Goal: Transaction & Acquisition: Purchase product/service

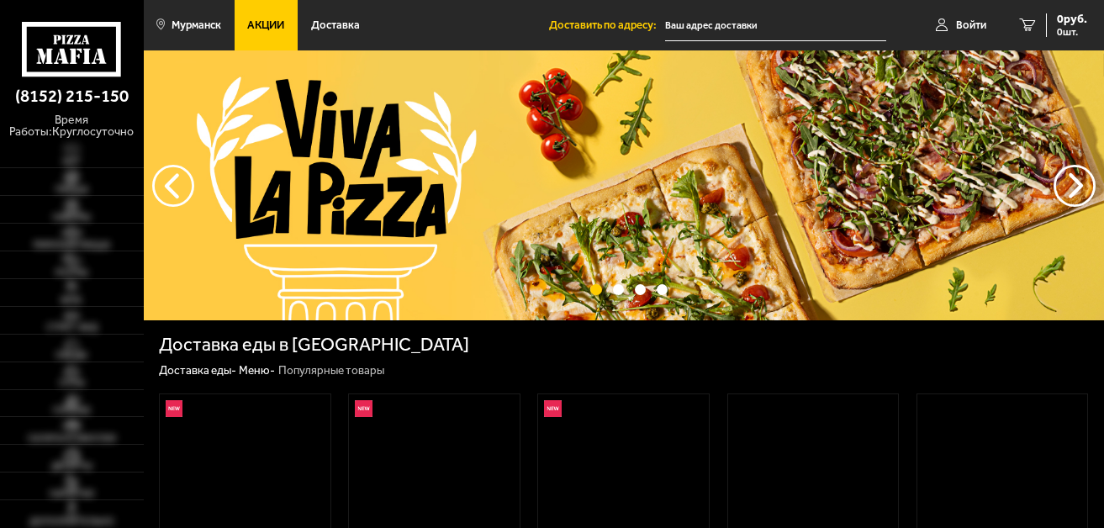
type input "[STREET_ADDRESS]"
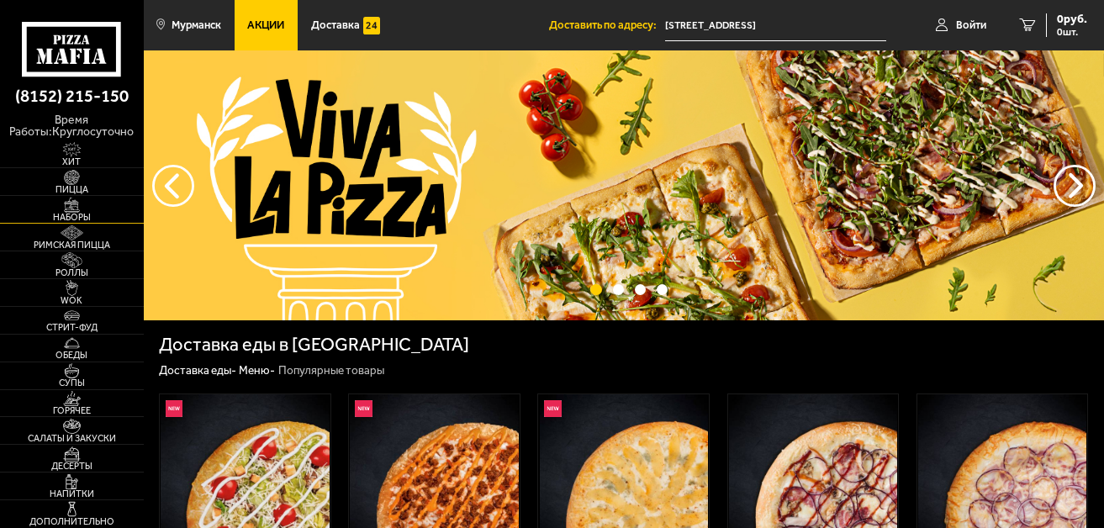
click at [66, 213] on span "Наборы" at bounding box center [72, 217] width 144 height 9
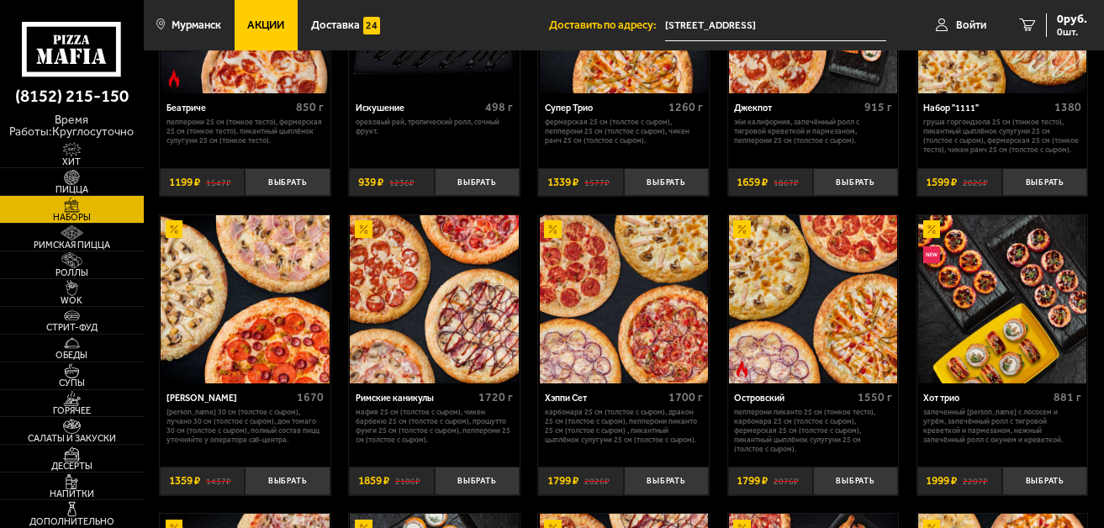
scroll to position [1110, 0]
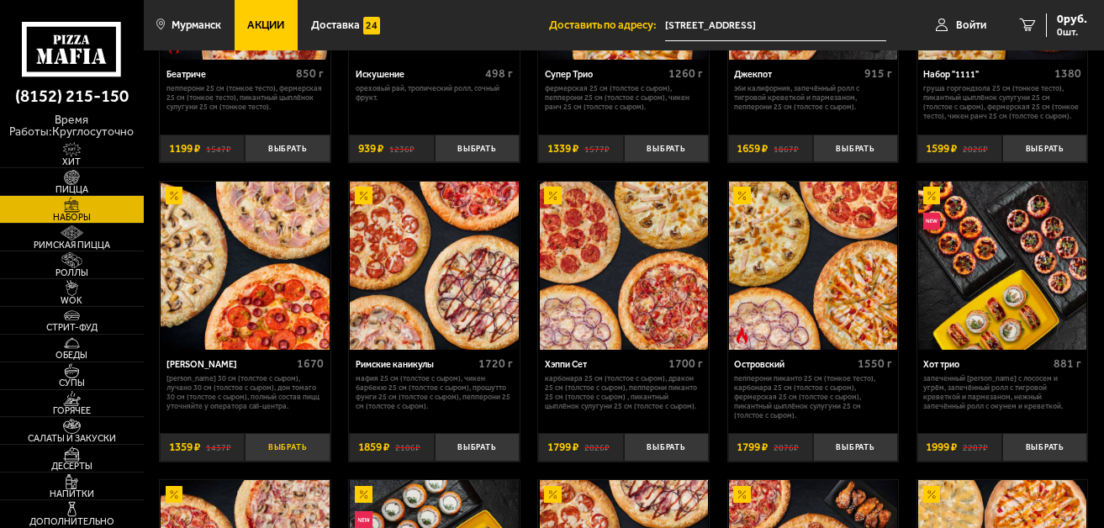
click at [300, 462] on button "Выбрать" at bounding box center [287, 447] width 85 height 29
click at [1059, 30] on span "1 шт." at bounding box center [1062, 32] width 50 height 10
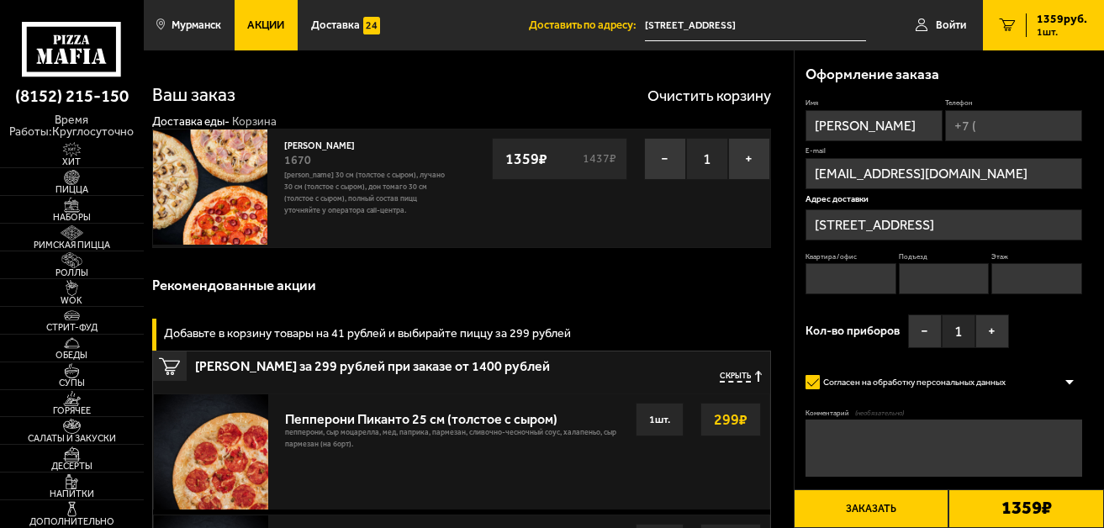
type input "[STREET_ADDRESS]"
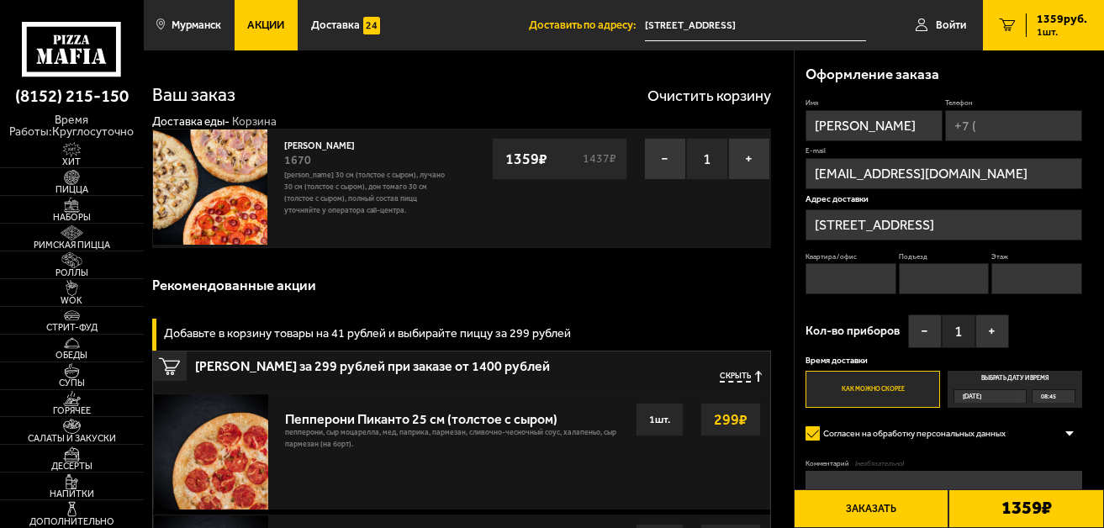
click at [957, 121] on input "Телефон" at bounding box center [1013, 125] width 137 height 31
type input "[PHONE_NUMBER]"
type input "1"
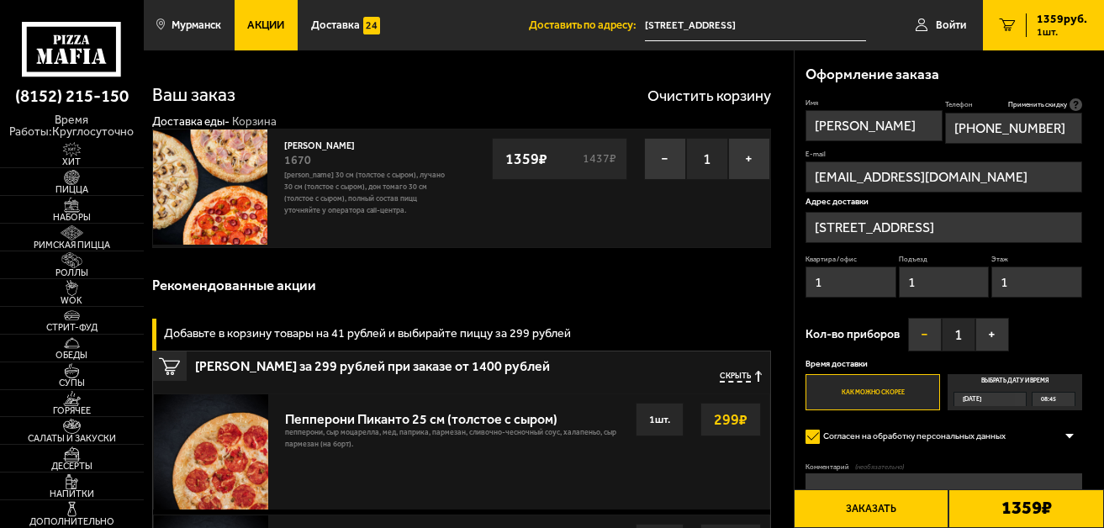
type input "[PHONE_NUMBER]"
click at [1061, 396] on div "08:45" at bounding box center [1053, 399] width 41 height 13
click at [0, 0] on input "Выбрать дату и время [DATE] 08:45" at bounding box center [0, 0] width 0 height 0
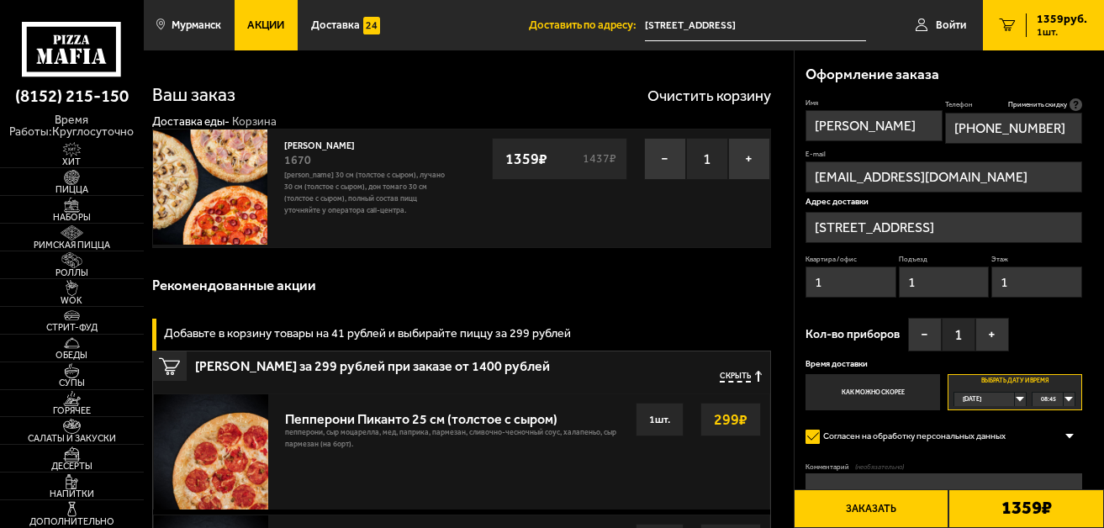
click at [1070, 397] on div "08:45" at bounding box center [1053, 399] width 41 height 13
click at [1049, 424] on span "09:00" at bounding box center [1049, 427] width 15 height 13
click at [839, 501] on button "Заказать" at bounding box center [872, 509] width 156 height 40
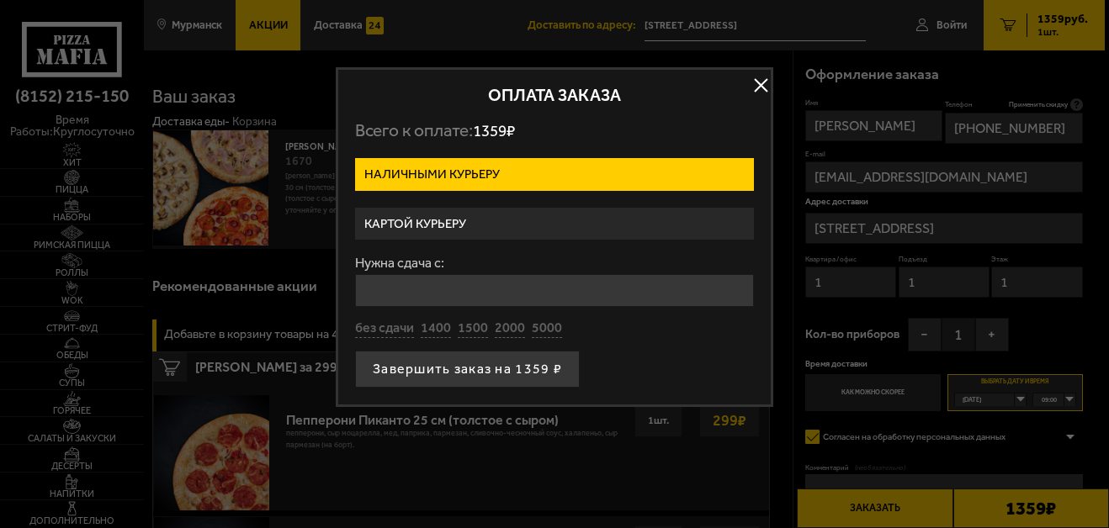
click at [473, 220] on label "Картой курьеру" at bounding box center [554, 224] width 399 height 33
click at [0, 0] on input "Картой курьеру" at bounding box center [0, 0] width 0 height 0
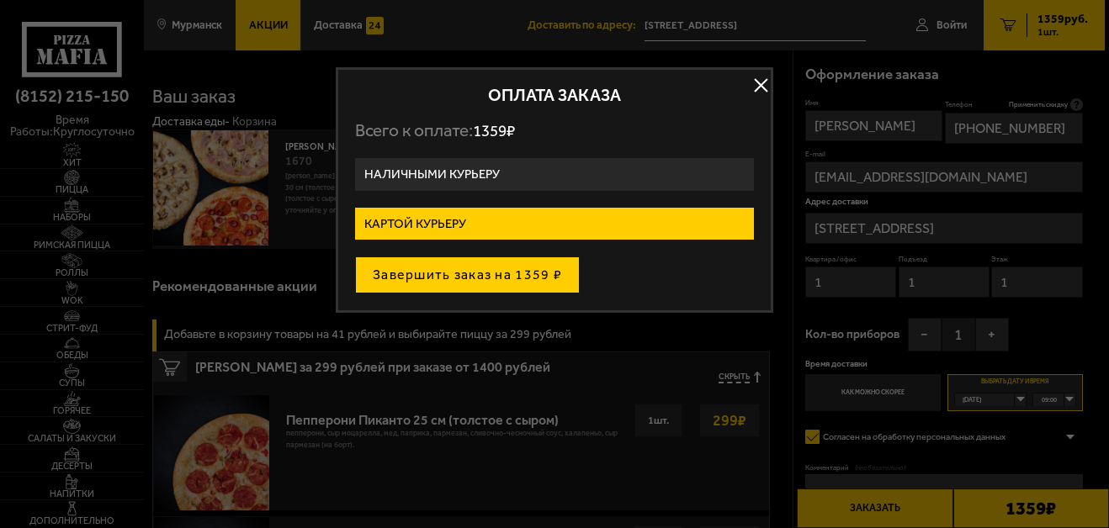
click at [429, 278] on button "Завершить заказ на 1359 ₽" at bounding box center [467, 275] width 225 height 37
